Goal: Find specific page/section

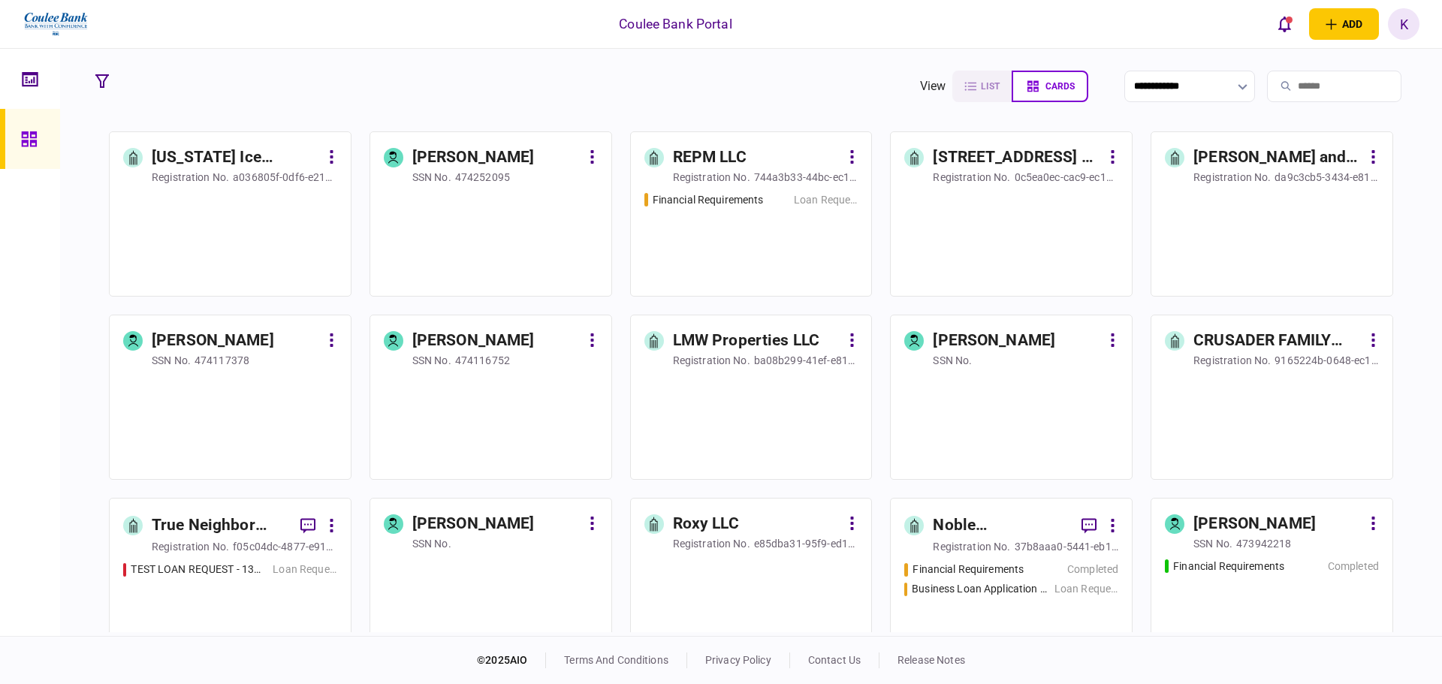
drag, startPoint x: 1282, startPoint y: 88, endPoint x: 1268, endPoint y: 110, distance: 26.0
click at [1282, 88] on input "search" at bounding box center [1334, 87] width 134 height 32
click at [1272, 83] on input "search" at bounding box center [1334, 87] width 134 height 32
paste input "**********"
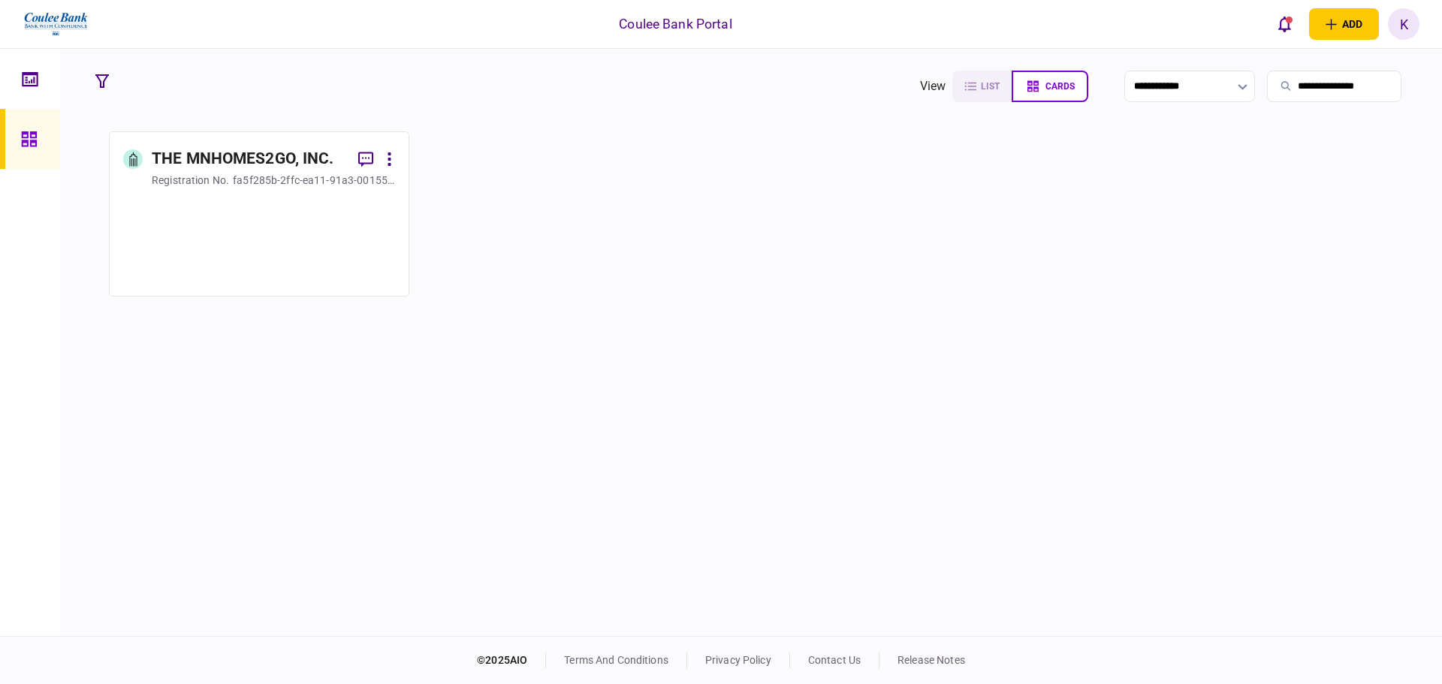
type input "**********"
click at [264, 226] on div at bounding box center [259, 238] width 272 height 87
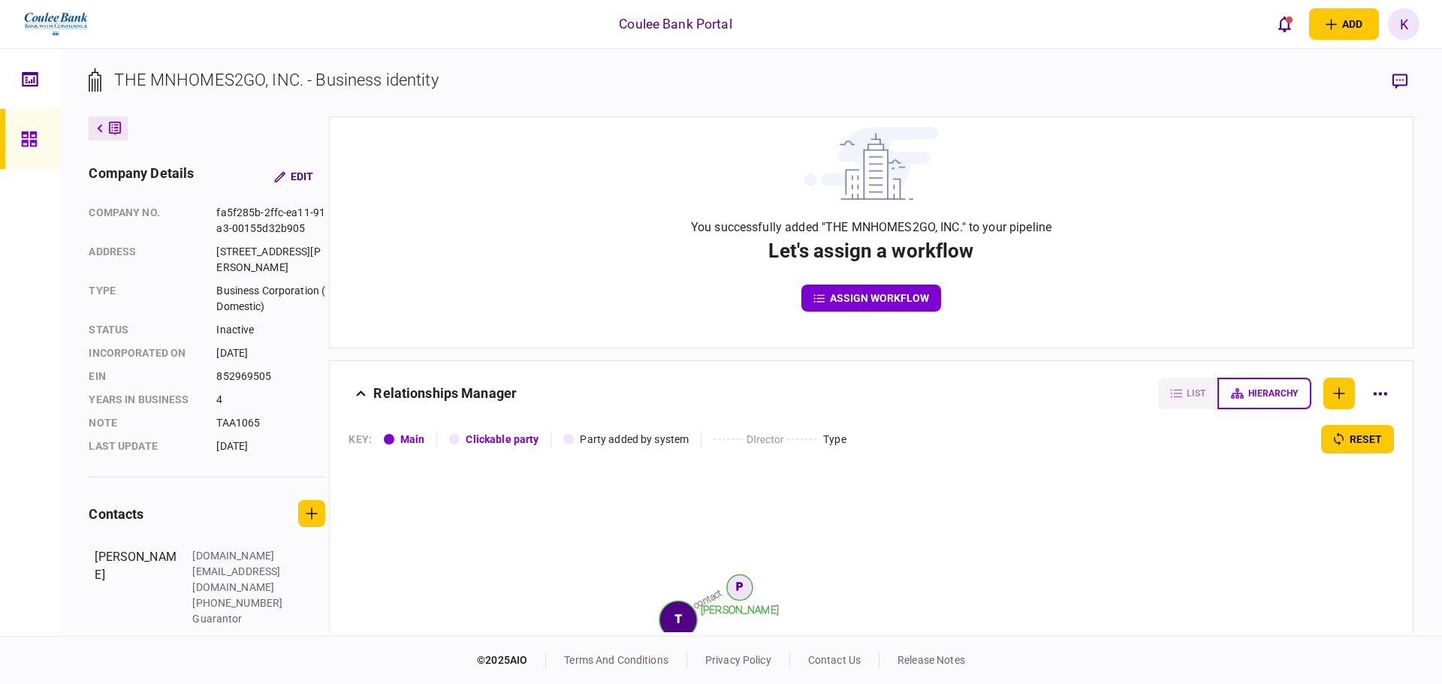
scroll to position [20, 0]
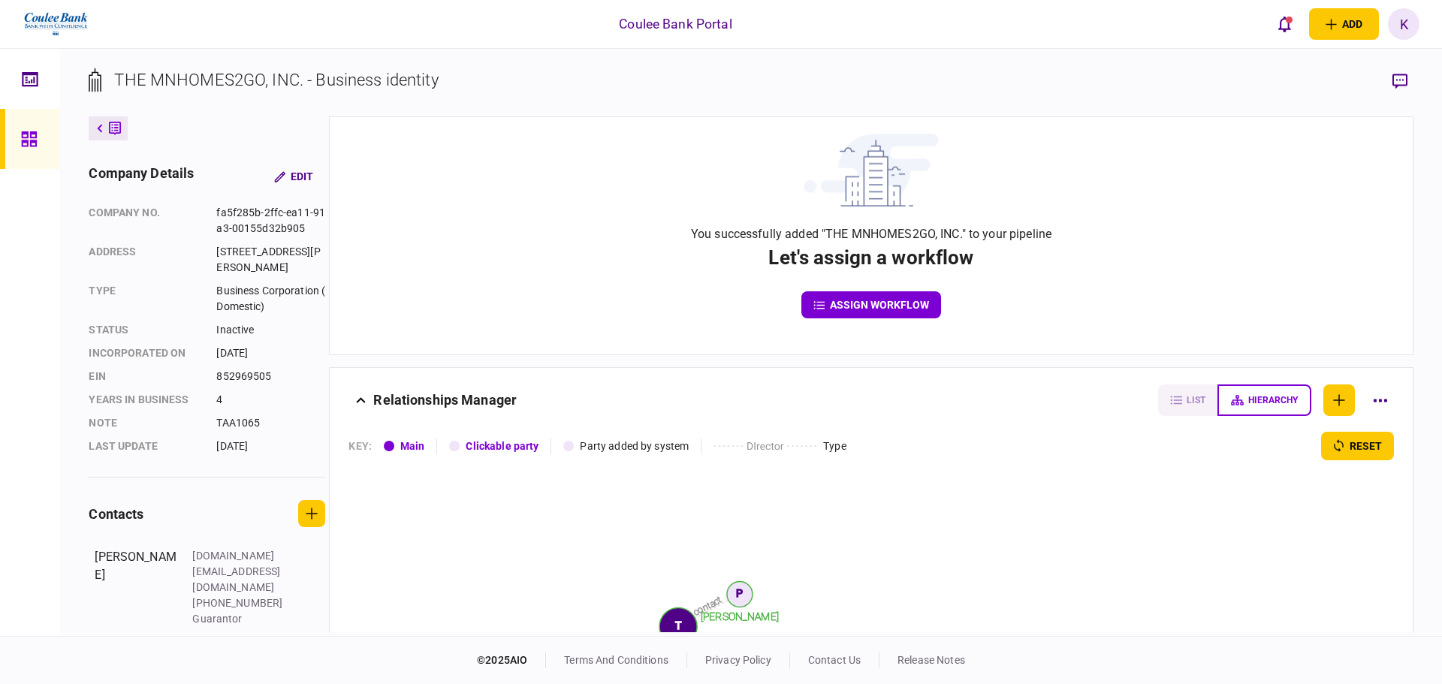
click at [120, 124] on icon at bounding box center [115, 129] width 12 height 14
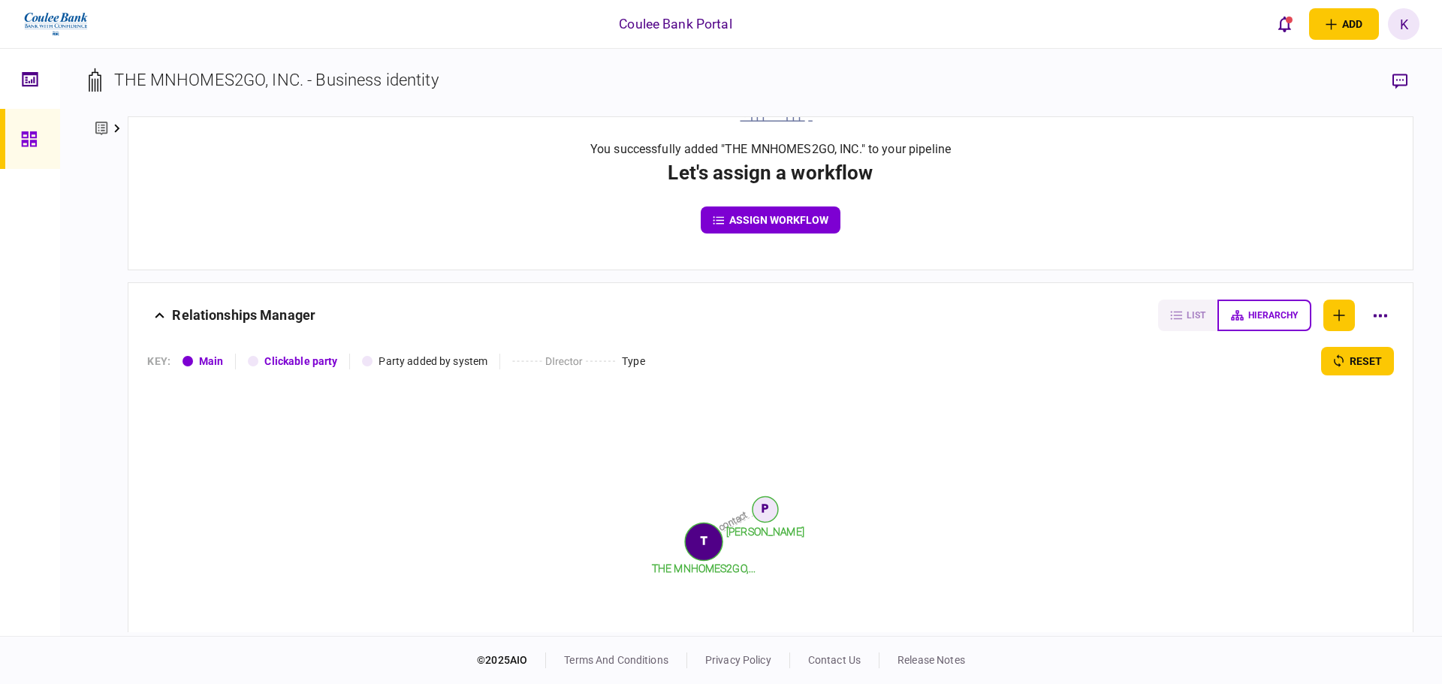
scroll to position [0, 0]
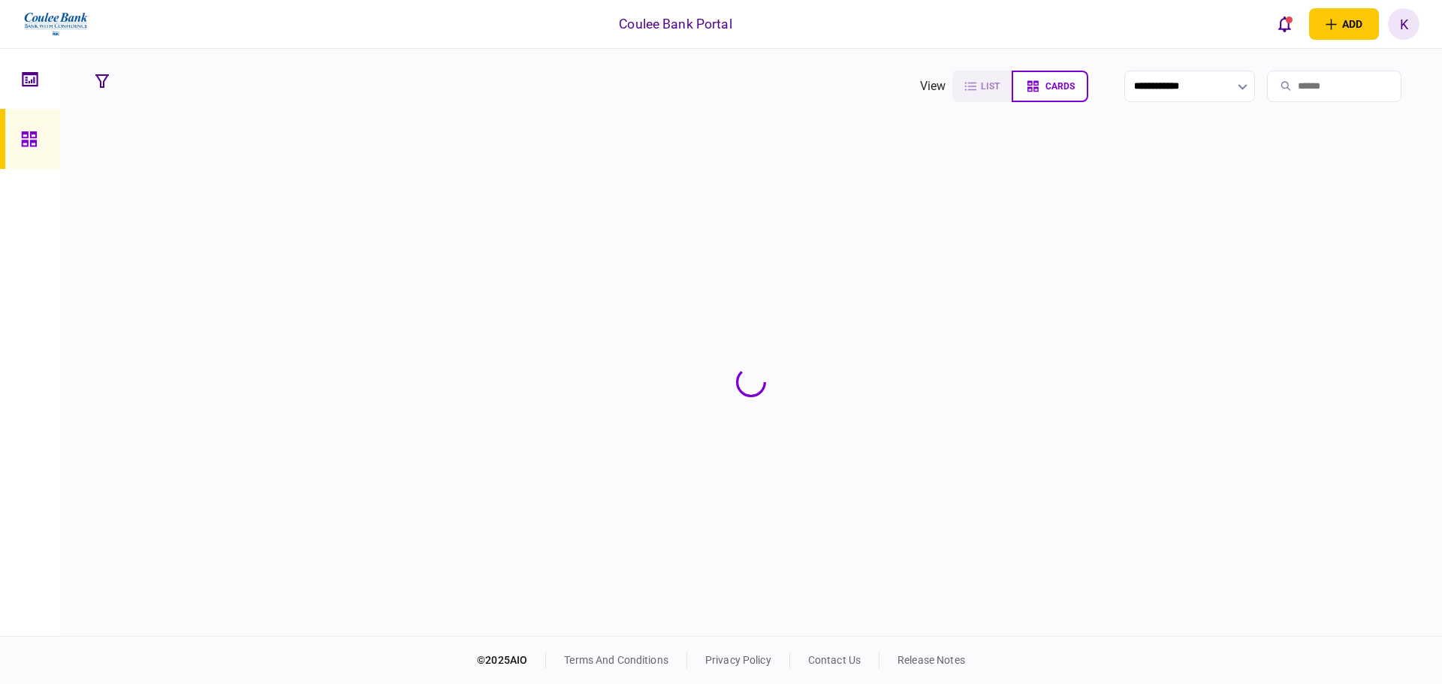
click at [1302, 95] on input "search" at bounding box center [1334, 87] width 134 height 32
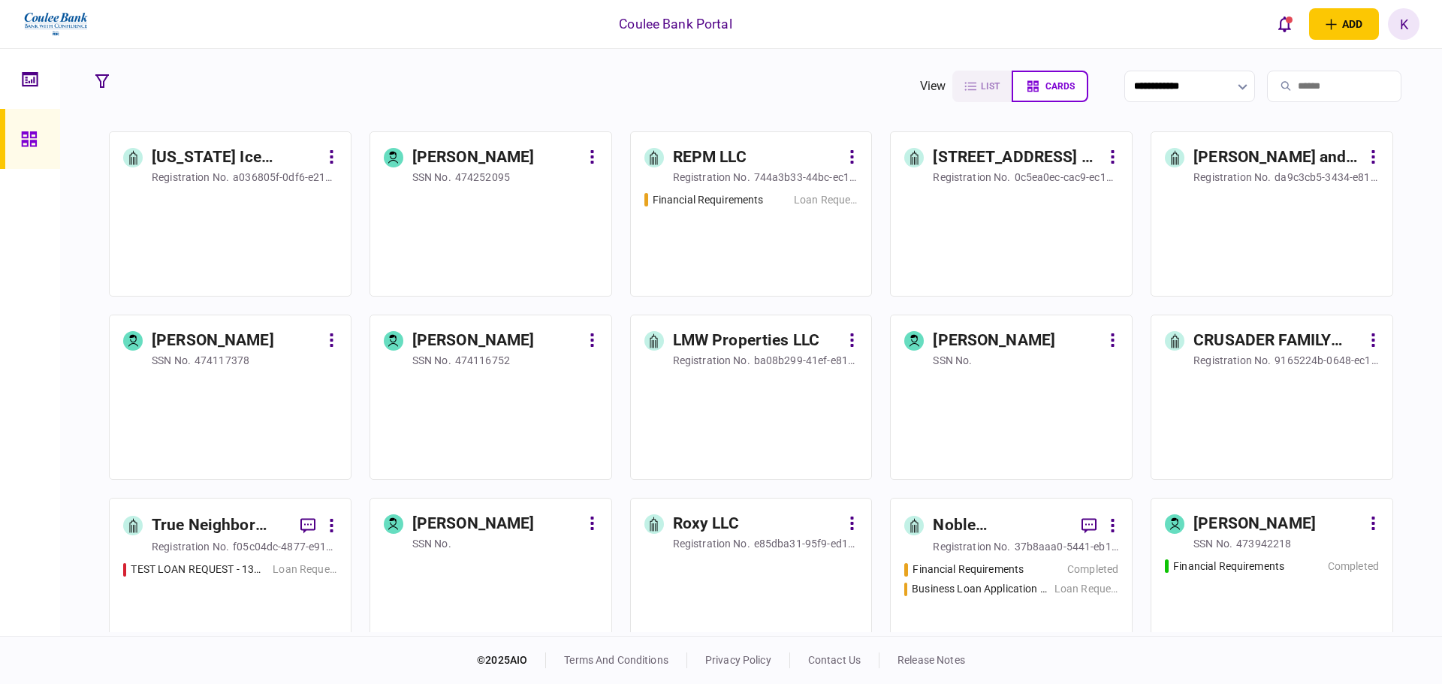
click at [1279, 89] on input "search" at bounding box center [1334, 87] width 134 height 32
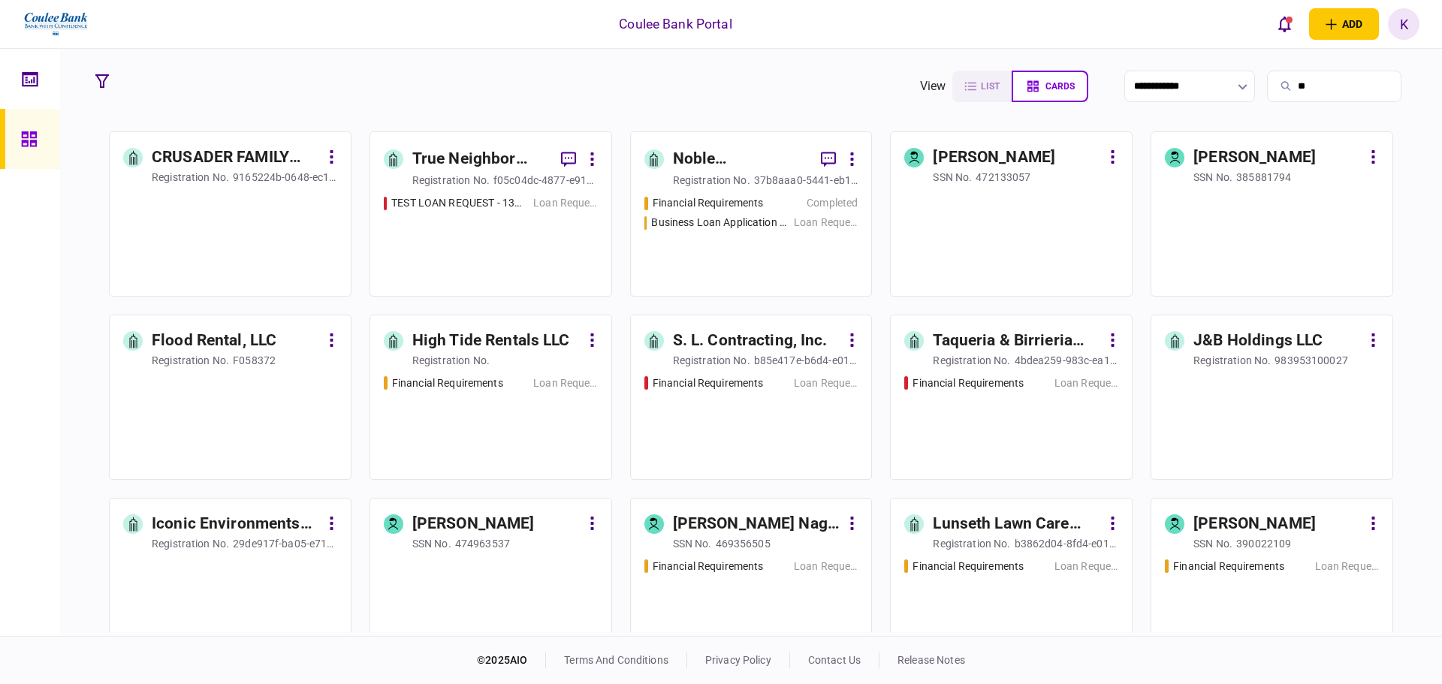
type input "*"
